Goal: Task Accomplishment & Management: Manage account settings

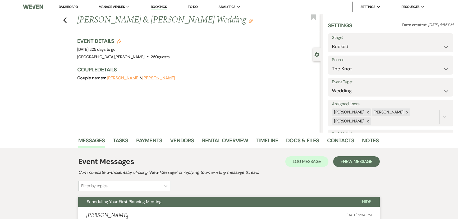
select select "2"
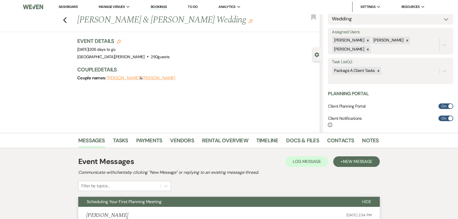
click at [70, 6] on link "Dashboard" at bounding box center [68, 6] width 19 height 4
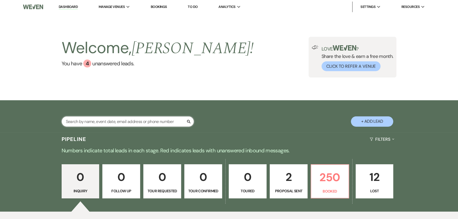
click at [133, 123] on input "text" at bounding box center [128, 121] width 132 height 10
type input "zena"
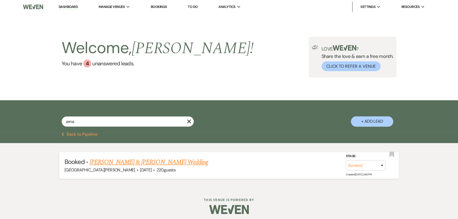
click at [145, 161] on link "Zena Thabteh & Sanad Owda's Wedding" at bounding box center [149, 162] width 119 height 10
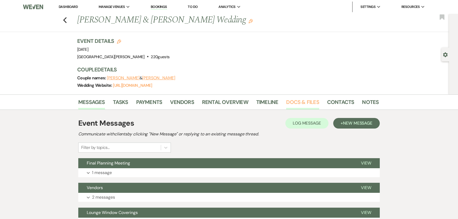
click at [295, 101] on link "Docs & Files" at bounding box center [302, 104] width 33 height 12
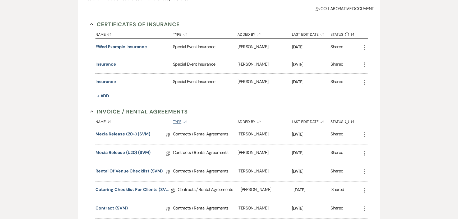
scroll to position [168, 0]
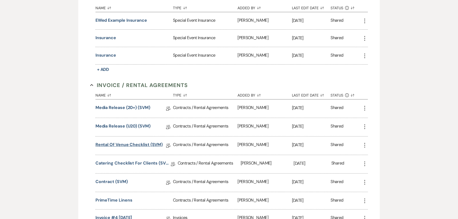
click at [138, 144] on link "Rental of Venue Checklist (SVM)" at bounding box center [129, 146] width 67 height 8
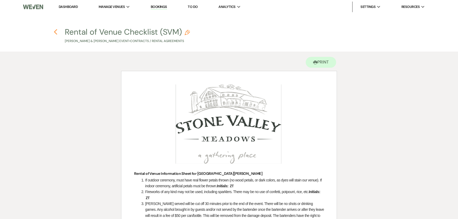
click at [54, 33] on icon "Previous" at bounding box center [56, 32] width 4 height 6
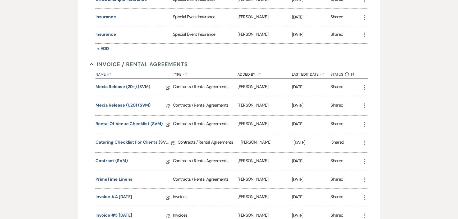
scroll to position [192, 0]
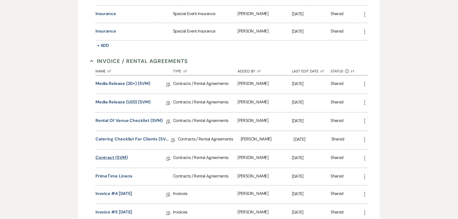
click at [114, 155] on link "Contract (SVM)" at bounding box center [112, 159] width 32 height 8
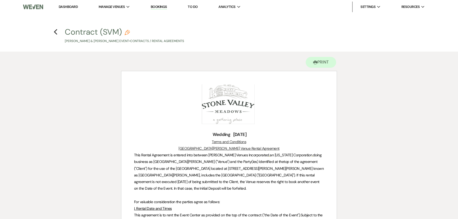
scroll to position [1157, 0]
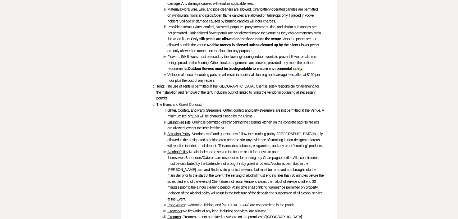
drag, startPoint x: 162, startPoint y: 109, endPoint x: 308, endPoint y: 121, distance: 146.0
click at [308, 131] on li "Smoking Policy : Vendors, staff and guests must follow the smoking policy. Smok…" at bounding box center [232, 140] width 184 height 18
click at [405, 72] on div "Printer Print Add Photo + Insert Field Expand Standard Field Smart Field Signat…" at bounding box center [229, 101] width 381 height 2415
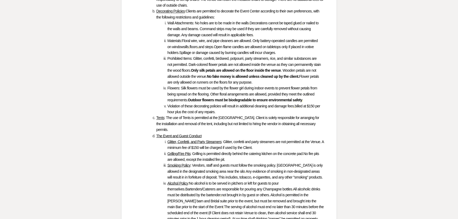
scroll to position [1133, 0]
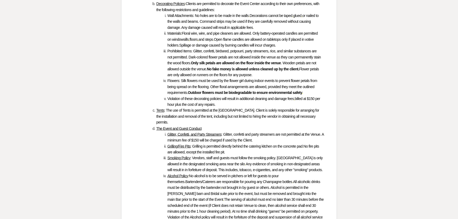
drag, startPoint x: 161, startPoint y: 133, endPoint x: 310, endPoint y: 146, distance: 149.3
click at [310, 155] on li "Smoking Policy : Vendors, staff and guests must follow the smoking policy. Smok…" at bounding box center [232, 164] width 184 height 18
copy li "Smoking Policy : Vendors, staff and guests must follow the smoking policy. Smok…"
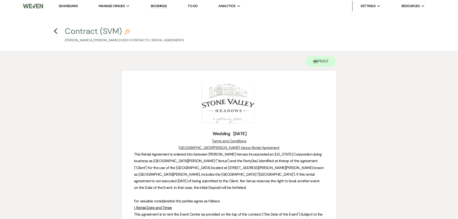
scroll to position [0, 0]
click at [53, 33] on h4 "Previous Contract (SVM) Pencil Zena Thabteh & Sanad Owda's Event • Contracts / …" at bounding box center [229, 34] width 381 height 17
click at [55, 32] on icon "Previous" at bounding box center [56, 32] width 4 height 6
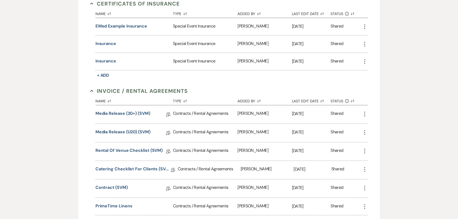
scroll to position [241, 0]
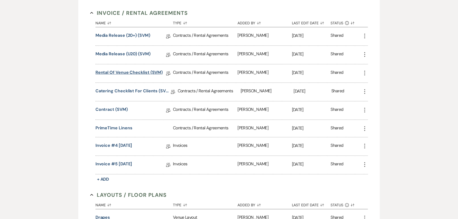
click at [140, 74] on link "Rental of Venue Checklist (SVM)" at bounding box center [129, 73] width 67 height 8
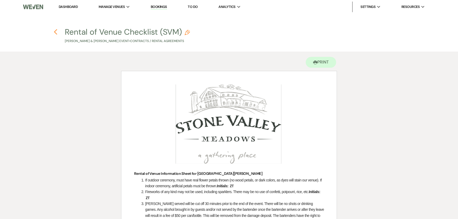
click at [56, 33] on use "button" at bounding box center [55, 32] width 3 height 6
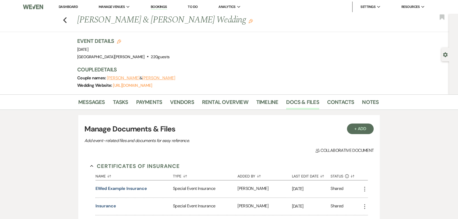
scroll to position [241, 0]
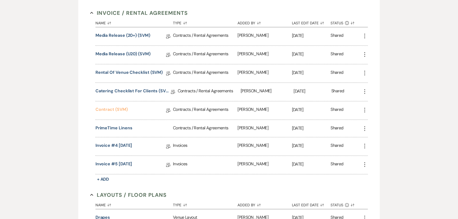
drag, startPoint x: 108, startPoint y: 108, endPoint x: 112, endPoint y: 109, distance: 3.2
click at [108, 108] on link "Contract (SVM)" at bounding box center [112, 110] width 32 height 8
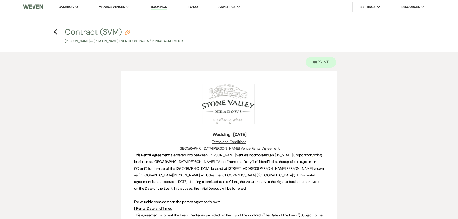
click at [58, 33] on h4 "Previous Contract (SVM) Pencil Zena Thabteh & Sanad Owda's Event • Contracts / …" at bounding box center [229, 34] width 381 height 17
click at [57, 33] on icon "Previous" at bounding box center [56, 32] width 4 height 6
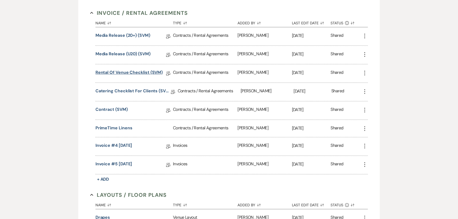
click at [119, 71] on link "Rental of Venue Checklist (SVM)" at bounding box center [129, 73] width 67 height 8
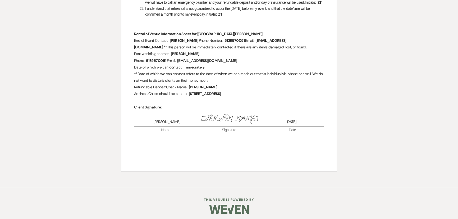
scroll to position [500, 0]
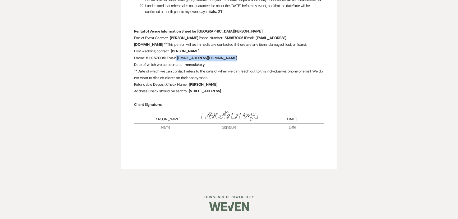
drag, startPoint x: 184, startPoint y: 57, endPoint x: 188, endPoint y: 57, distance: 4.5
click at [188, 57] on span "Zeidanzena@gmail.com" at bounding box center [207, 58] width 61 height 6
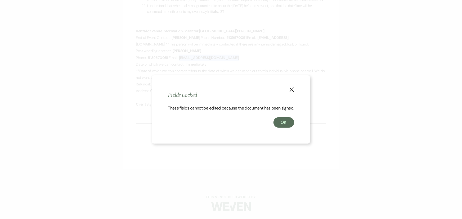
click at [291, 85] on button "X" at bounding box center [292, 89] width 8 height 9
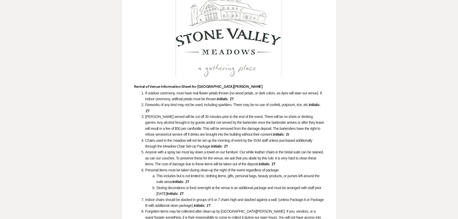
scroll to position [0, 0]
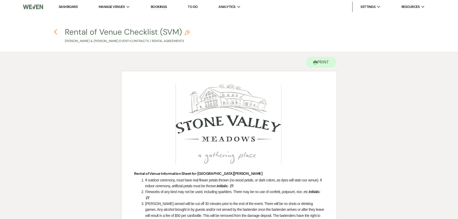
click at [57, 30] on icon "Previous" at bounding box center [56, 32] width 4 height 6
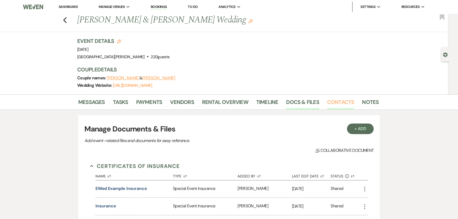
click at [332, 102] on link "Contacts" at bounding box center [340, 104] width 27 height 12
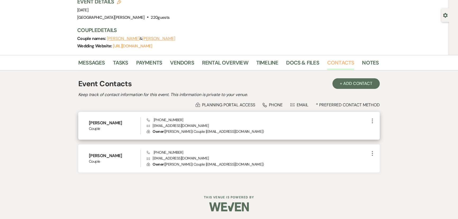
scroll to position [40, 0]
click at [164, 126] on p "Envelope zeidanzena@gmail.com" at bounding box center [258, 126] width 223 height 6
copy p "zeidanzena@gmail.com"
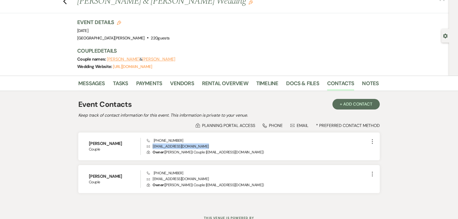
scroll to position [0, 0]
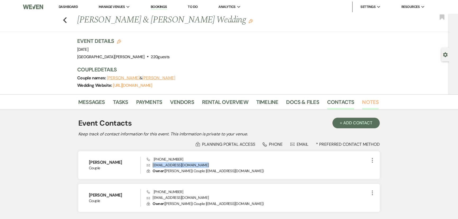
click at [362, 101] on link "Notes" at bounding box center [370, 104] width 17 height 12
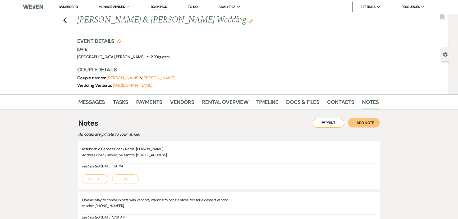
click at [368, 120] on button "+ Add Note" at bounding box center [364, 123] width 32 height 10
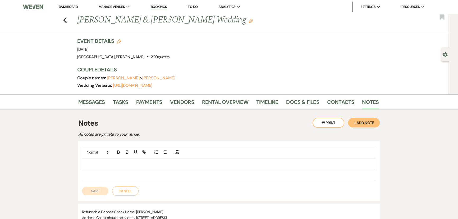
click at [182, 159] on div at bounding box center [229, 165] width 294 height 12
click at [102, 192] on button "Save" at bounding box center [95, 191] width 26 height 8
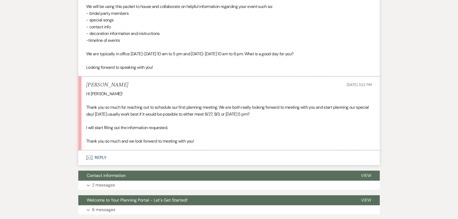
click at [95, 156] on button "Envelope Reply" at bounding box center [229, 157] width 302 height 15
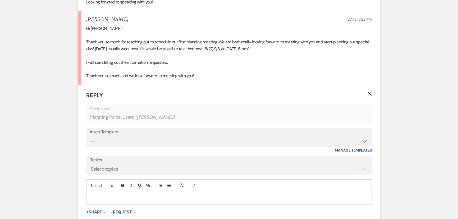
scroll to position [323, 0]
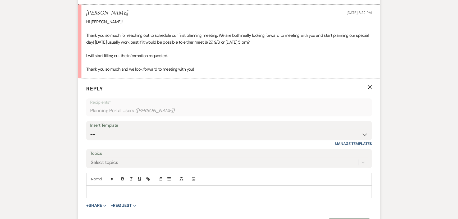
click at [181, 189] on p at bounding box center [228, 192] width 277 height 6
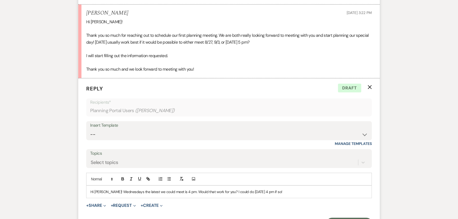
scroll to position [347, 0]
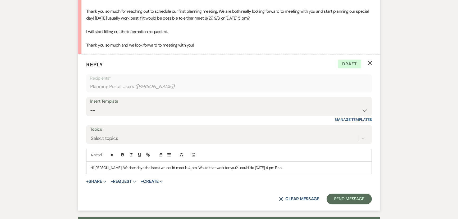
click at [179, 168] on p "Hi Amber! Wednesdays the latest we could meet is 4 pm. Would that work for you?…" at bounding box center [228, 168] width 277 height 6
click at [299, 171] on div "Hi Amber! Wednesdays the latest we could meet is 4 pm to end at 5 pm. Would tha…" at bounding box center [229, 168] width 285 height 12
click at [347, 197] on button "Send Message" at bounding box center [349, 199] width 45 height 11
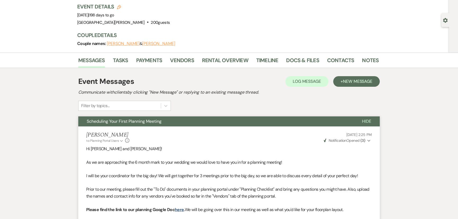
scroll to position [0, 0]
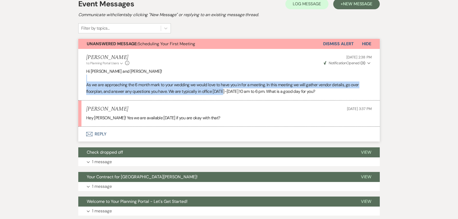
drag, startPoint x: 211, startPoint y: 103, endPoint x: 202, endPoint y: 108, distance: 10.6
click at [204, 107] on ul "Margaret Turner to: Planning Portal Users Expand Info Aug 19, 2025, 2:38 PM Wev…" at bounding box center [229, 88] width 302 height 78
click at [97, 135] on button "Envelope Reply" at bounding box center [229, 134] width 302 height 15
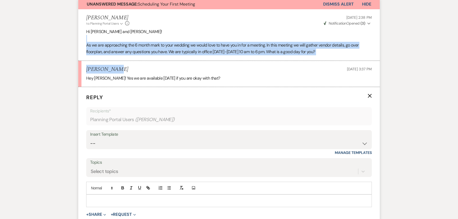
scroll to position [184, 0]
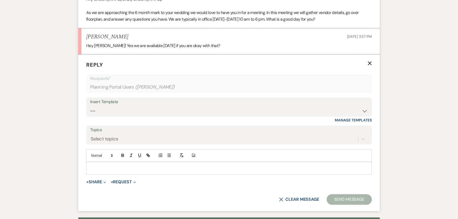
click at [150, 165] on p at bounding box center [228, 168] width 277 height 6
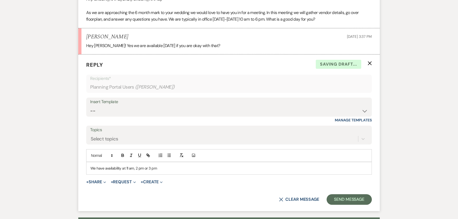
click at [165, 169] on p "We have availability at 11 am, 2 pm or 3 pm" at bounding box center [228, 168] width 277 height 6
click at [336, 197] on button "Send Message" at bounding box center [349, 199] width 45 height 11
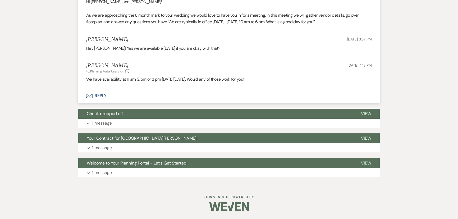
scroll to position [0, 0]
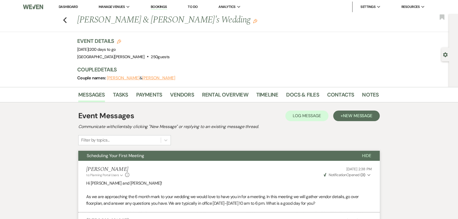
click at [69, 5] on link "Dashboard" at bounding box center [68, 6] width 19 height 4
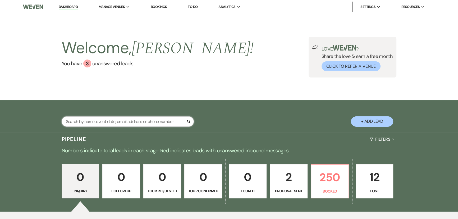
click at [106, 123] on input "text" at bounding box center [128, 121] width 132 height 10
type input "gebhart"
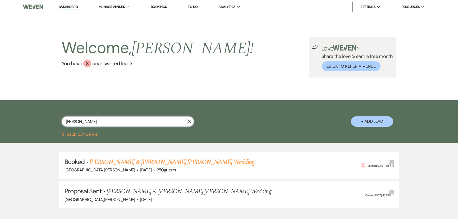
select select "6"
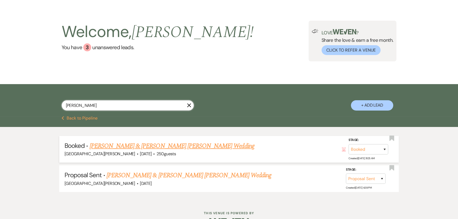
scroll to position [24, 0]
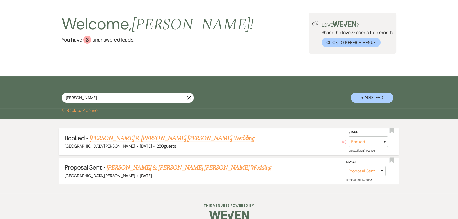
click at [160, 137] on link "Samantha Chable & Jackson Gebhart's Wedding" at bounding box center [172, 139] width 165 height 10
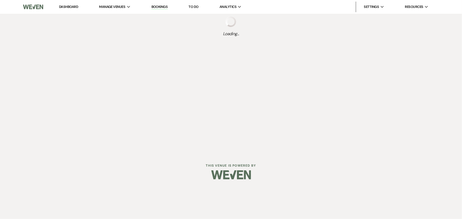
select select "12"
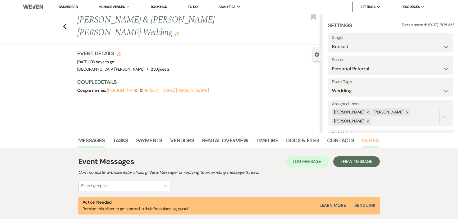
click at [365, 139] on link "Notes" at bounding box center [370, 142] width 17 height 12
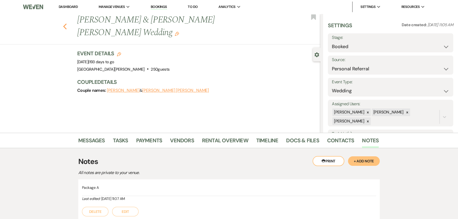
click at [65, 23] on icon "Previous" at bounding box center [65, 26] width 4 height 6
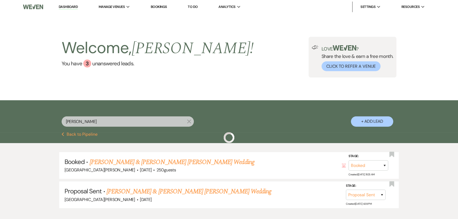
scroll to position [24, 0]
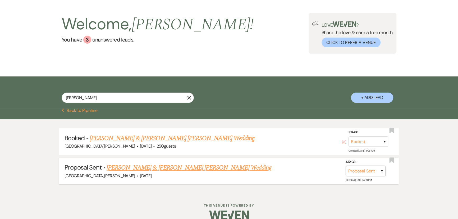
click at [368, 171] on select "Inquiry Follow Up Tour Requested Tour Confirmed Toured Proposal Sent Booked Lost" at bounding box center [366, 171] width 40 height 10
select select "8"
click at [346, 166] on select "Inquiry Follow Up Tour Requested Tour Confirmed Toured Proposal Sent Booked Lost" at bounding box center [366, 171] width 40 height 10
click at [374, 173] on button "Save" at bounding box center [375, 171] width 26 height 11
click at [304, 171] on select "Booked Elsewhere Budget Date Unavailable No Response Not a Good Match Capacity …" at bounding box center [292, 171] width 46 height 10
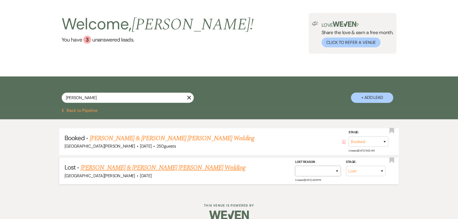
select select "4"
click at [295, 166] on select "Booked Elsewhere Budget Date Unavailable No Response Not a Good Match Capacity …" at bounding box center [318, 171] width 46 height 10
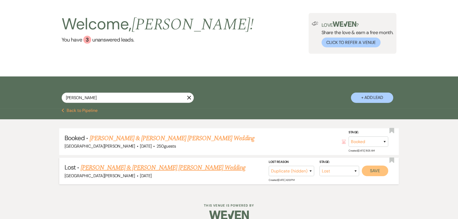
click at [371, 169] on button "Save" at bounding box center [375, 171] width 26 height 11
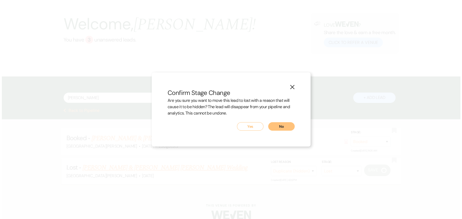
scroll to position [24, 0]
click at [257, 127] on button "Yes" at bounding box center [250, 126] width 26 height 8
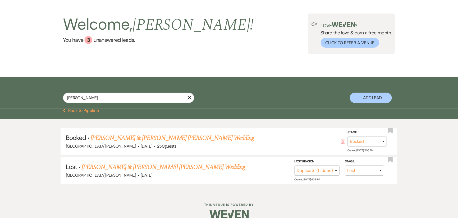
scroll to position [24, 0]
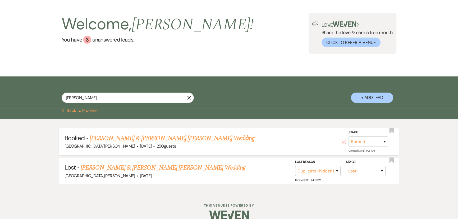
click at [174, 140] on link "Samantha Chable & Jackson Gebhart's Wedding" at bounding box center [172, 139] width 165 height 10
select select "12"
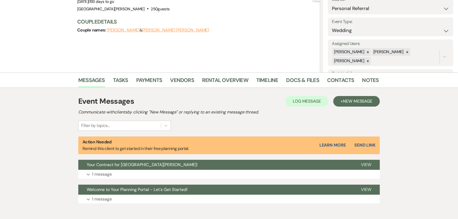
scroll to position [72, 0]
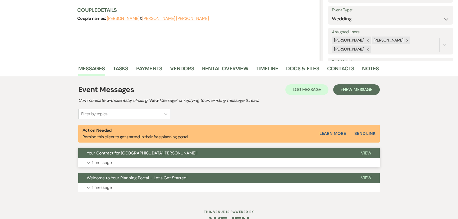
click at [106, 157] on button "Your Contract for [GEOGRAPHIC_DATA][PERSON_NAME]!" at bounding box center [215, 153] width 274 height 10
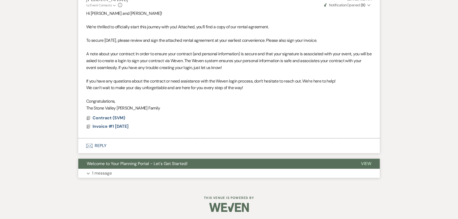
click at [143, 166] on button "Welcome to Your Planning Portal - Let's Get Started!" at bounding box center [215, 164] width 274 height 10
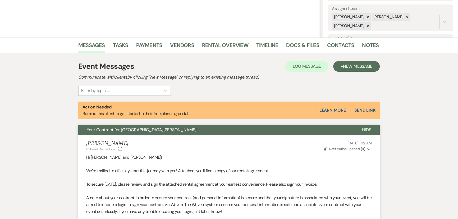
scroll to position [0, 0]
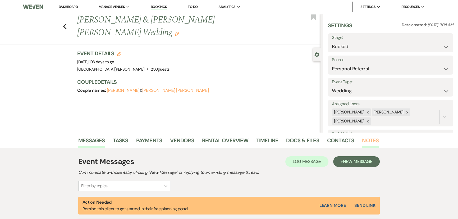
click at [366, 139] on link "Notes" at bounding box center [370, 142] width 17 height 12
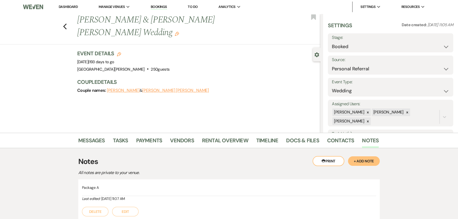
click at [71, 7] on link "Dashboard" at bounding box center [68, 6] width 19 height 4
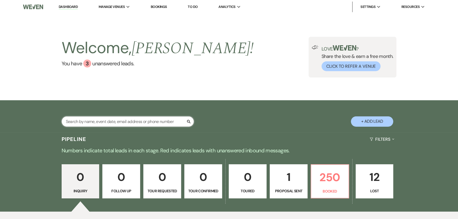
click at [132, 122] on input "text" at bounding box center [128, 121] width 132 height 10
type input "chable"
select select "8"
select select "4"
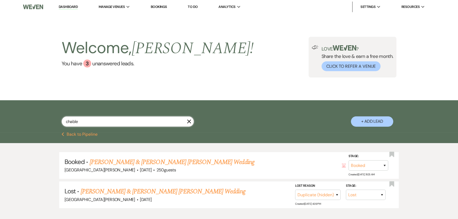
click at [117, 120] on input "chable" at bounding box center [128, 121] width 132 height 10
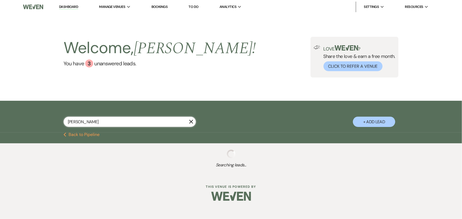
type input "ramby"
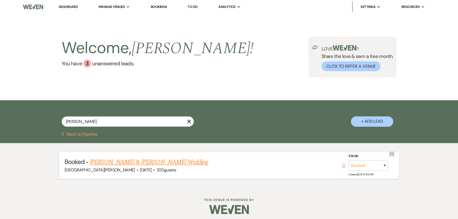
click at [141, 162] on link "Matthew Turziano & Alexis Ramby's Wedding" at bounding box center [149, 162] width 119 height 10
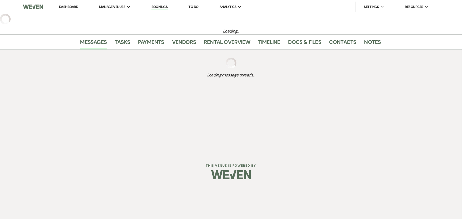
select select "6"
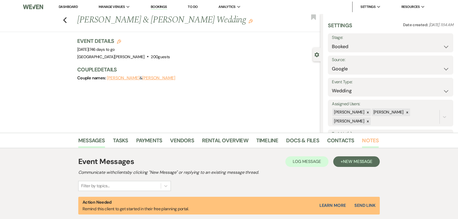
click at [365, 141] on link "Notes" at bounding box center [370, 142] width 17 height 12
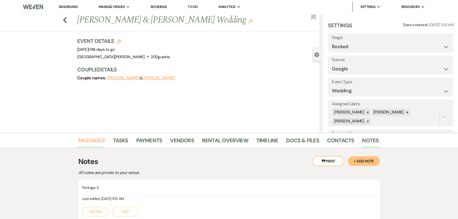
click at [99, 139] on link "Messages" at bounding box center [91, 142] width 27 height 12
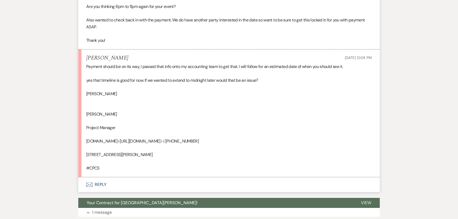
scroll to position [190, 0]
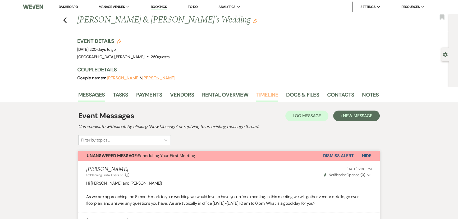
click at [260, 96] on link "Timeline" at bounding box center [267, 96] width 22 height 12
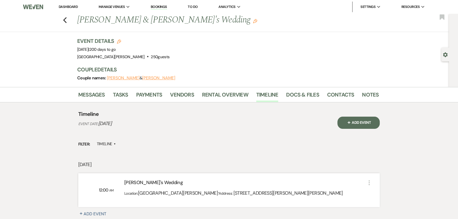
click at [349, 120] on span "+" at bounding box center [349, 122] width 5 height 5
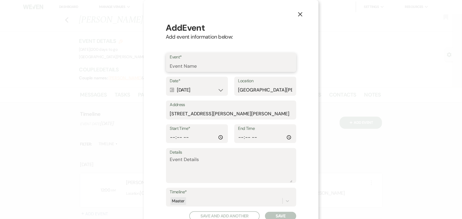
click at [219, 66] on input "Event*" at bounding box center [231, 66] width 122 height 10
type input "First Meeting"
click at [187, 91] on div "Calendar [DATE] Expand" at bounding box center [197, 90] width 54 height 10
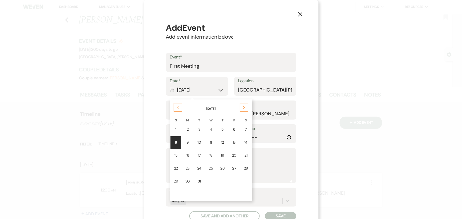
click at [176, 107] on icon "Previous" at bounding box center [177, 107] width 3 height 3
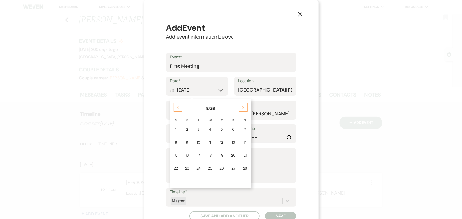
click at [176, 107] on icon "Previous" at bounding box center [177, 107] width 3 height 3
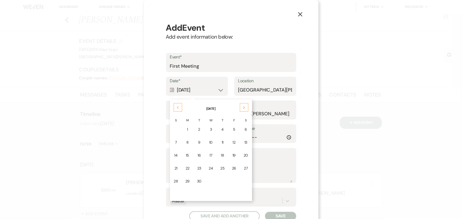
click at [176, 107] on icon "Previous" at bounding box center [177, 107] width 3 height 3
click at [219, 164] on td "21" at bounding box center [222, 168] width 11 height 12
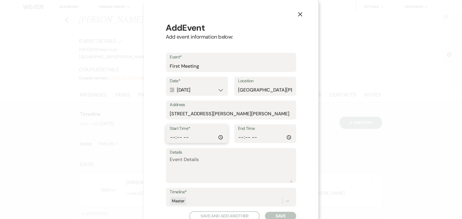
click at [170, 138] on input "Start Time*" at bounding box center [197, 137] width 54 height 10
click at [185, 138] on input "Start Time*" at bounding box center [197, 137] width 54 height 10
type input "14:00"
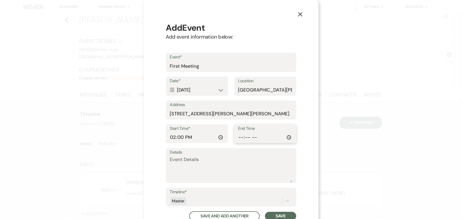
click at [239, 137] on input "End Time" at bounding box center [265, 137] width 54 height 10
click at [253, 137] on input "End Time" at bounding box center [265, 137] width 54 height 10
type input "15:00"
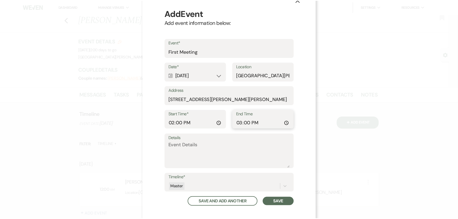
scroll to position [27, 0]
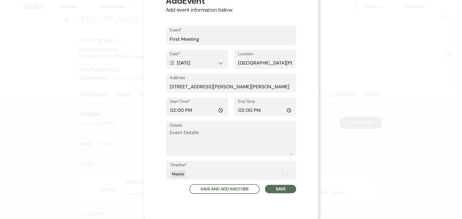
click at [283, 190] on button "Save" at bounding box center [280, 189] width 31 height 8
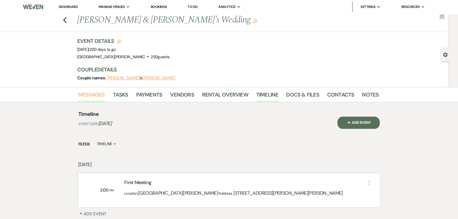
click at [91, 96] on link "Messages" at bounding box center [91, 96] width 27 height 12
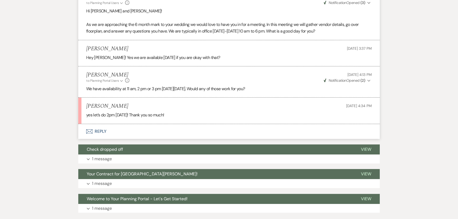
scroll to position [173, 0]
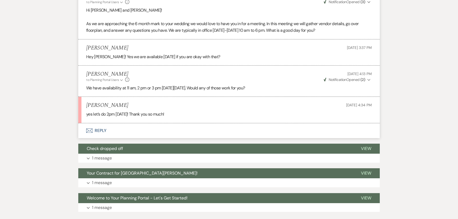
click at [93, 128] on button "Envelope Reply" at bounding box center [229, 130] width 302 height 15
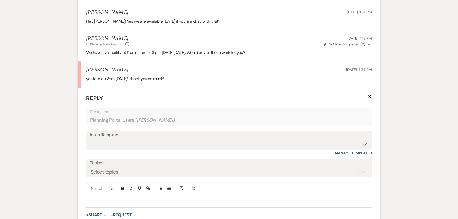
scroll to position [245, 0]
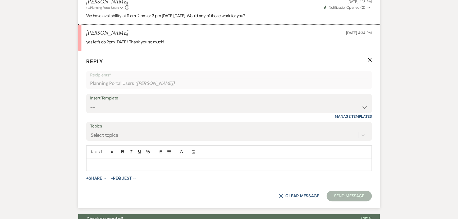
click at [151, 167] on div at bounding box center [229, 165] width 285 height 12
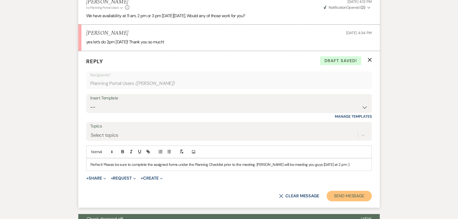
click at [349, 193] on button "Send Message" at bounding box center [349, 196] width 45 height 11
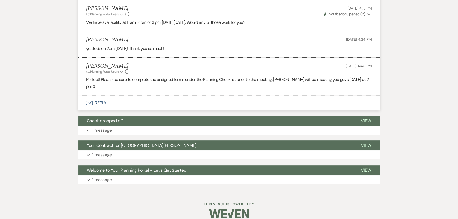
scroll to position [46, 0]
